Goal: Transaction & Acquisition: Purchase product/service

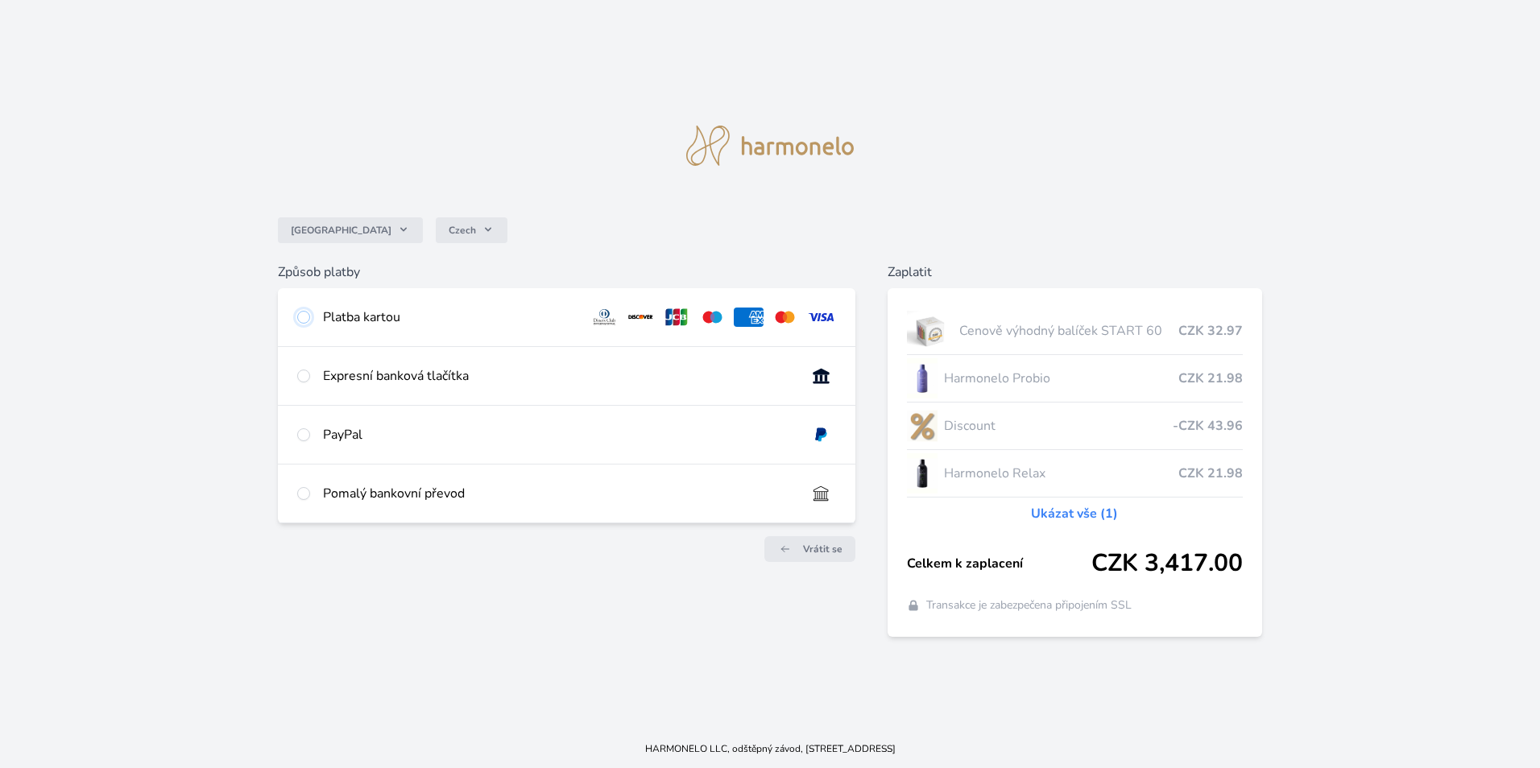
click at [300, 317] on input "radio" at bounding box center [303, 317] width 13 height 13
radio input "true"
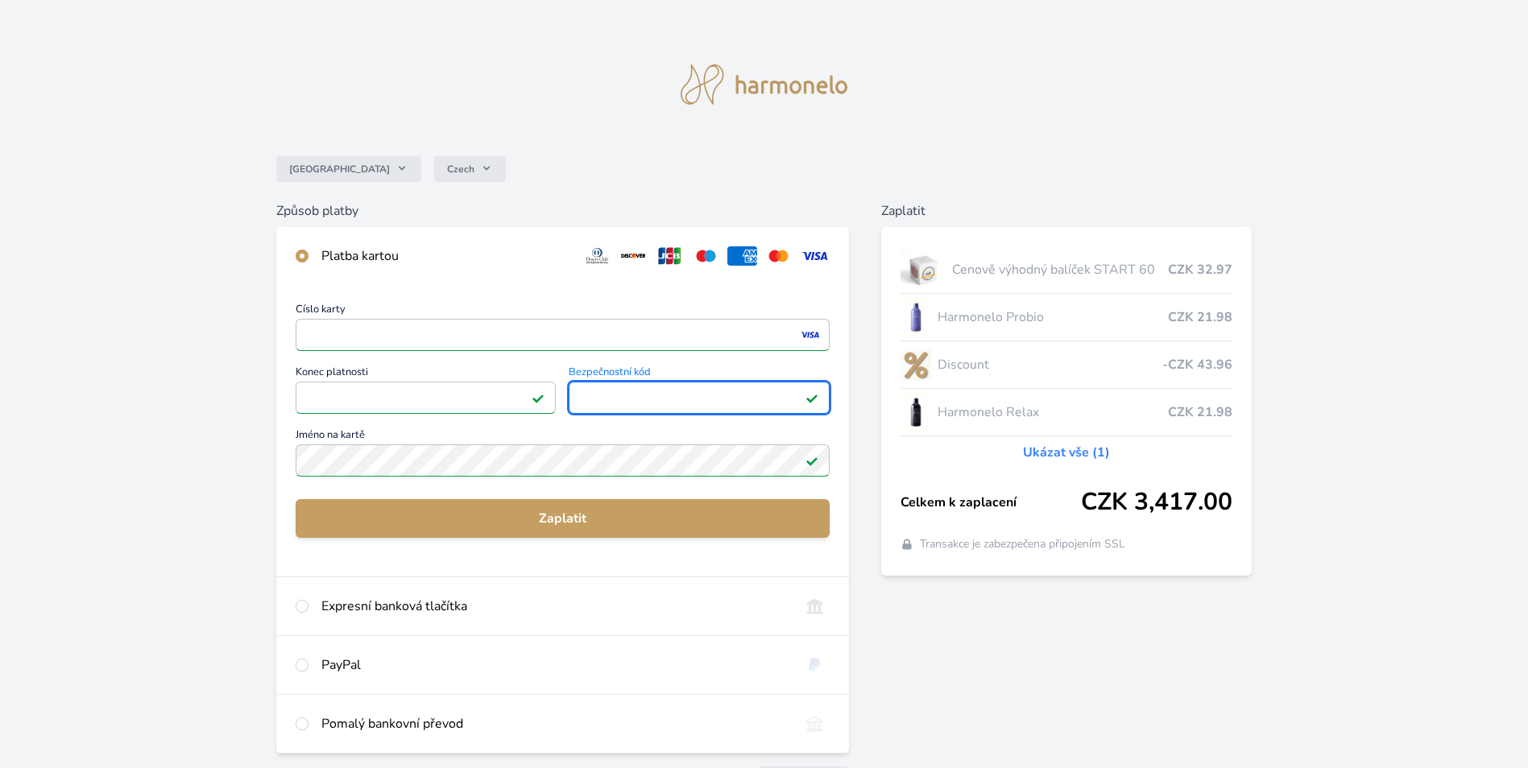
scroll to position [108, 0]
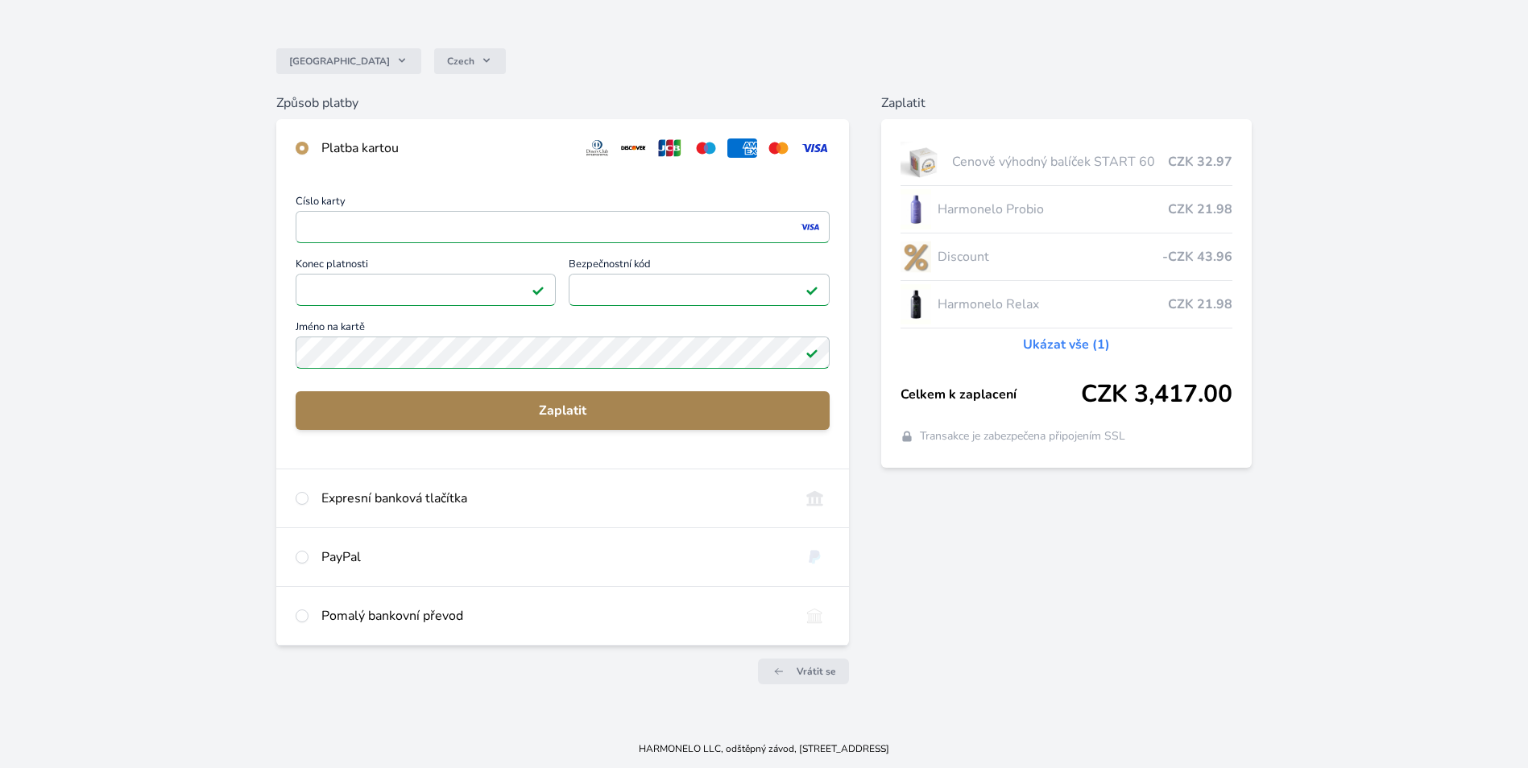
click at [584, 408] on span "Zaplatit" at bounding box center [562, 410] width 508 height 19
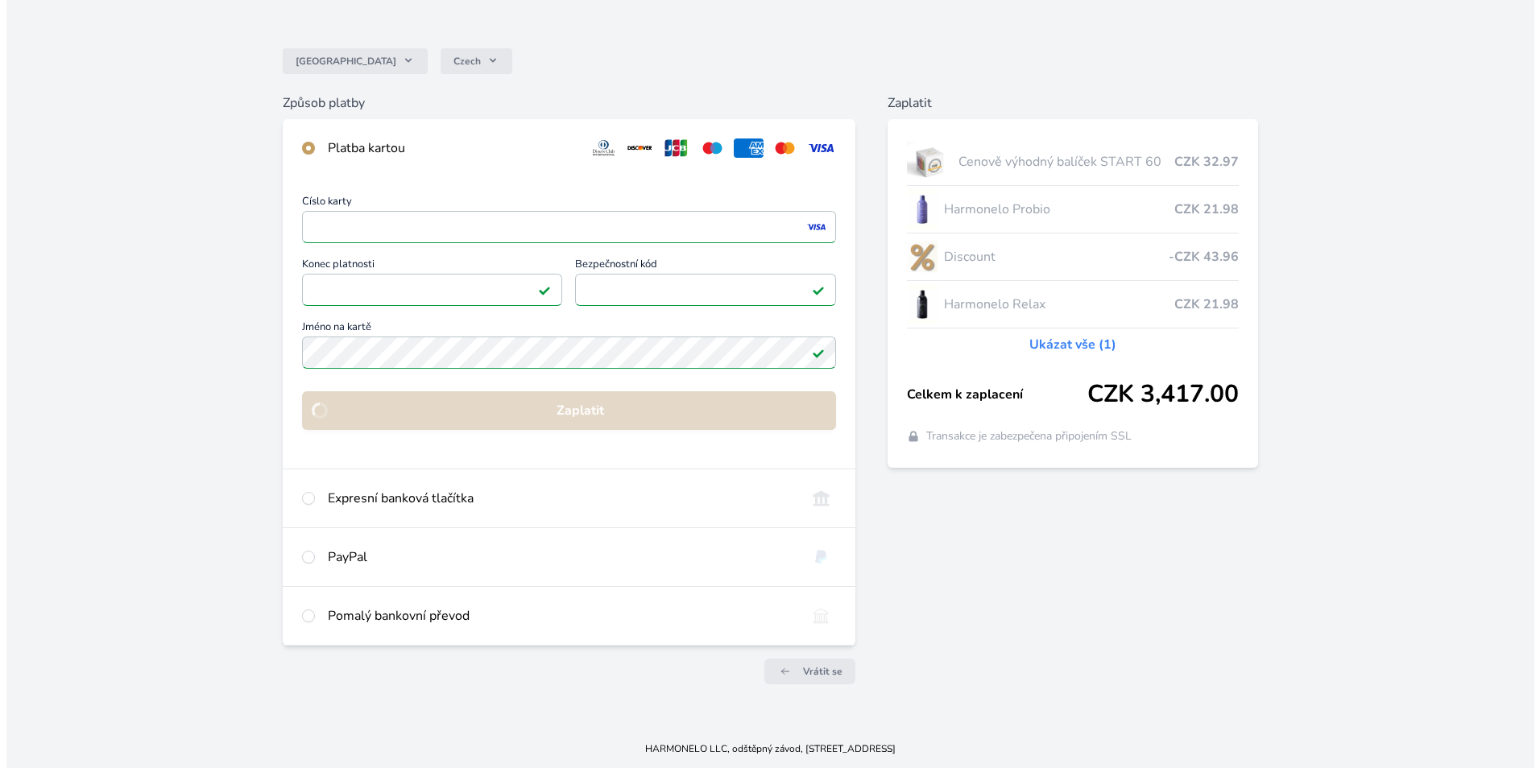
scroll to position [0, 0]
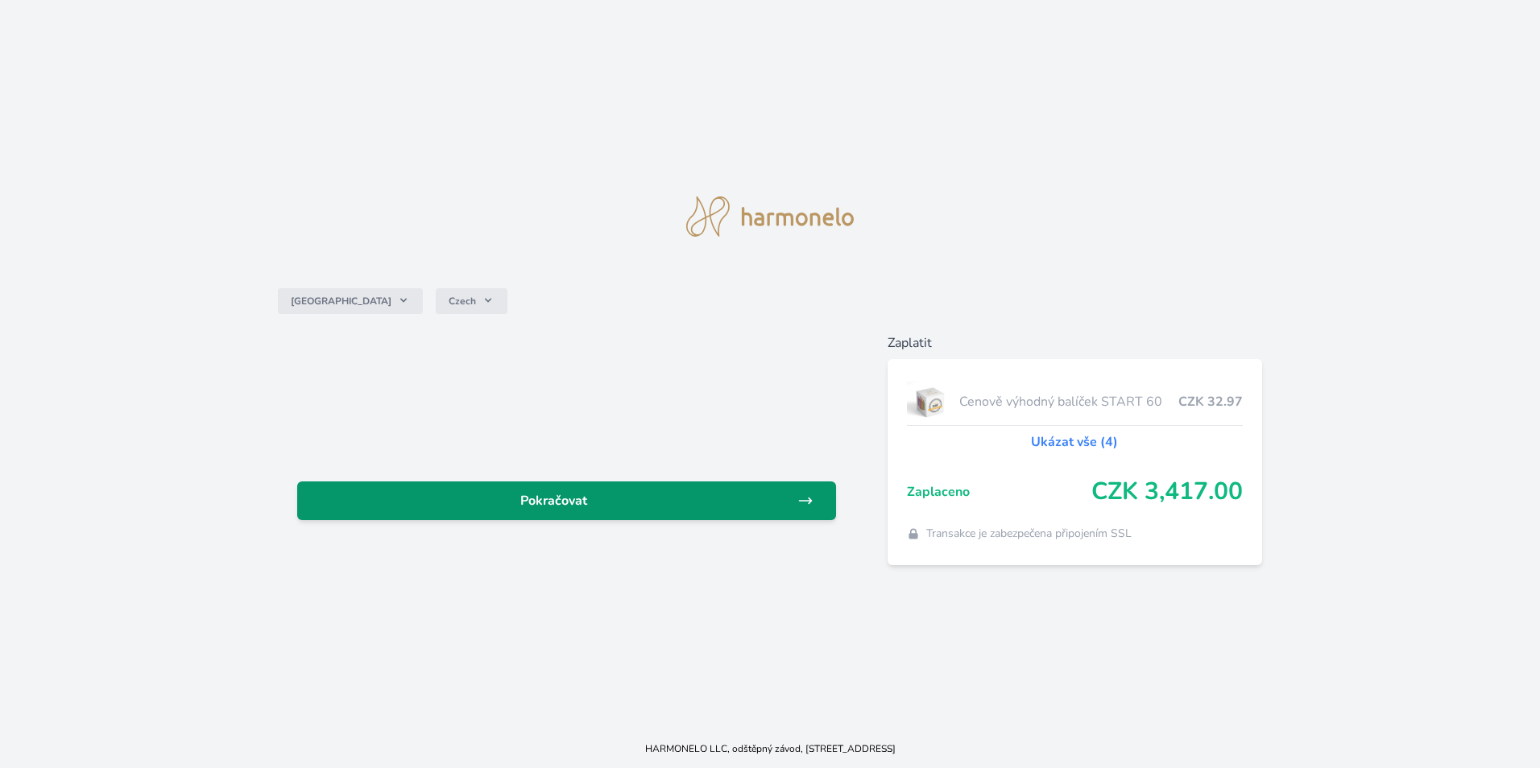
click at [570, 494] on span "Pokračovat" at bounding box center [553, 500] width 487 height 19
